Goal: Task Accomplishment & Management: Manage account settings

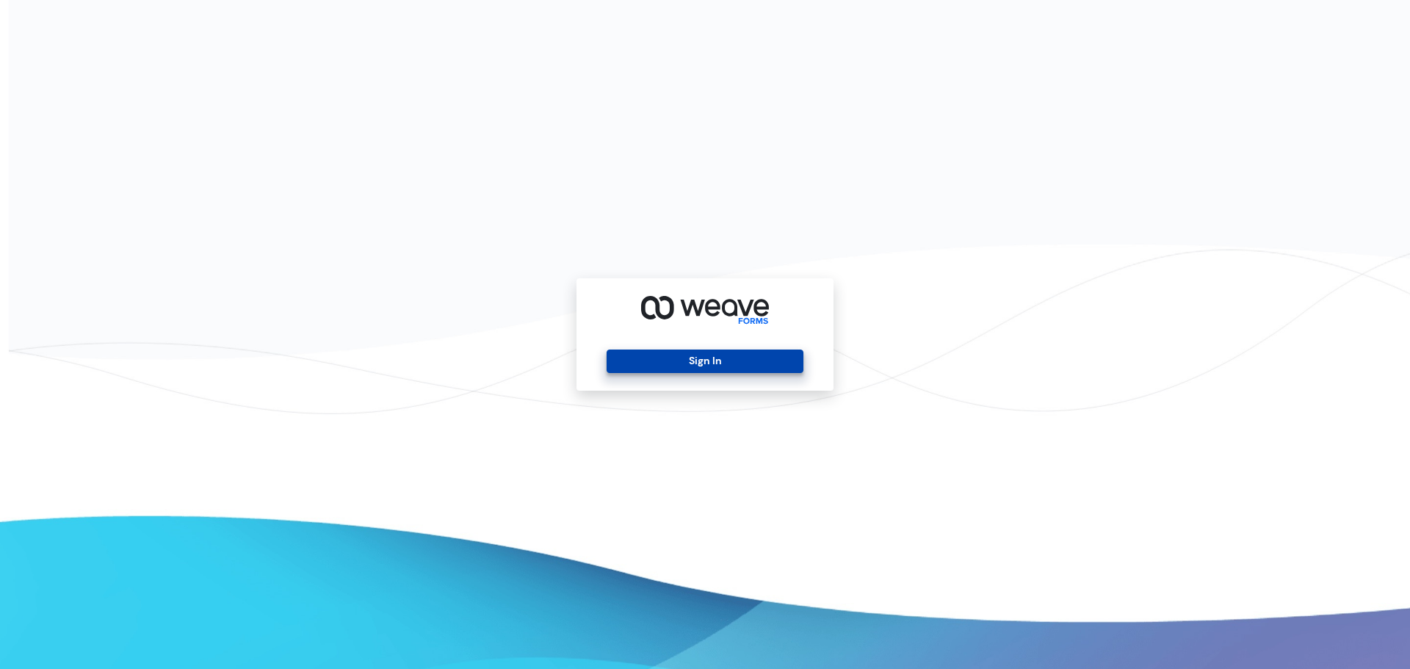
click at [790, 352] on button "Sign In" at bounding box center [705, 361] width 196 height 23
